Goal: Task Accomplishment & Management: Use online tool/utility

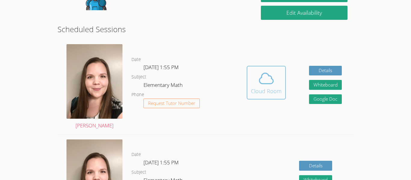
scroll to position [148, 0]
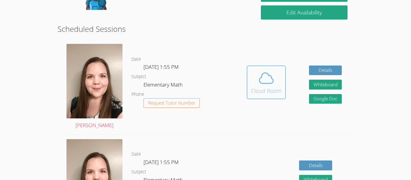
click at [252, 95] on button "Cloud Room" at bounding box center [266, 83] width 39 height 34
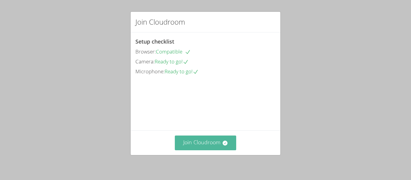
click at [200, 142] on button "Join Cloudroom" at bounding box center [206, 143] width 62 height 15
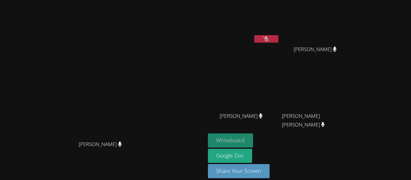
click at [234, 139] on button "Whiteboard" at bounding box center [230, 141] width 45 height 14
